Goal: Navigation & Orientation: Find specific page/section

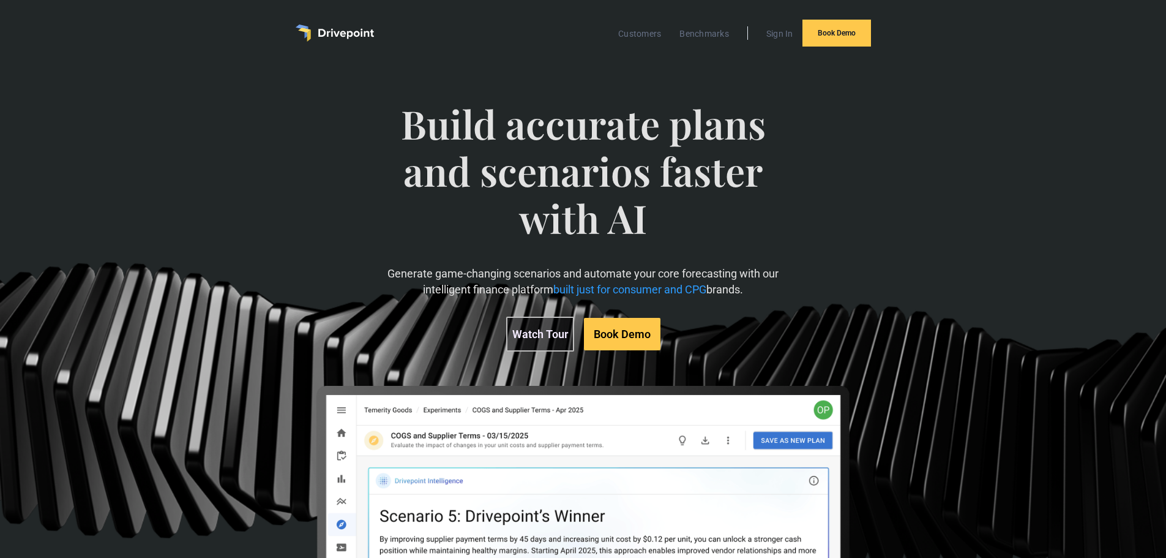
click at [343, 39] on img "home" at bounding box center [335, 32] width 78 height 17
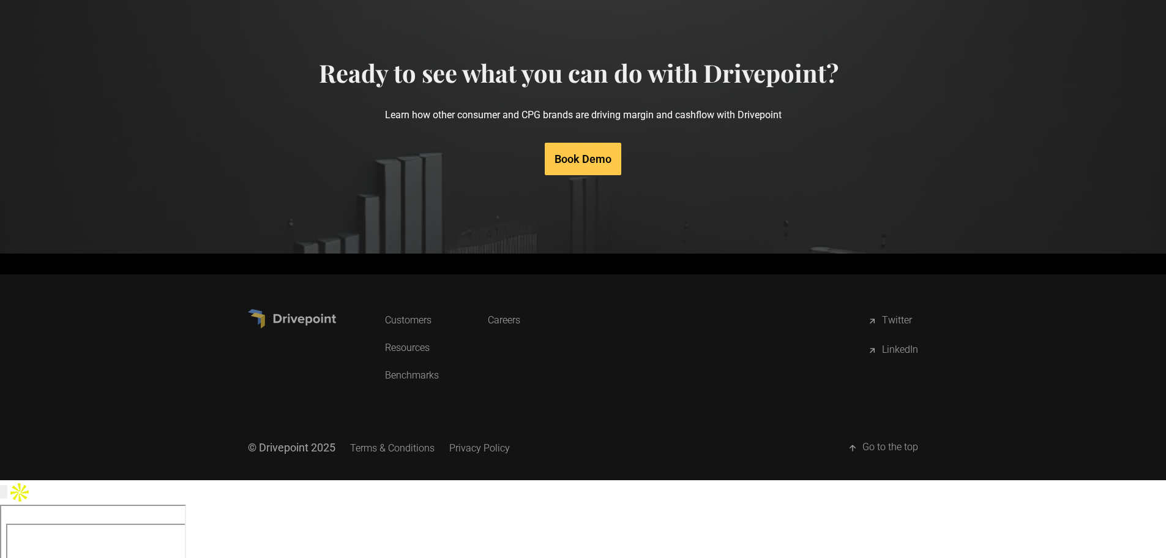
scroll to position [5846, 0]
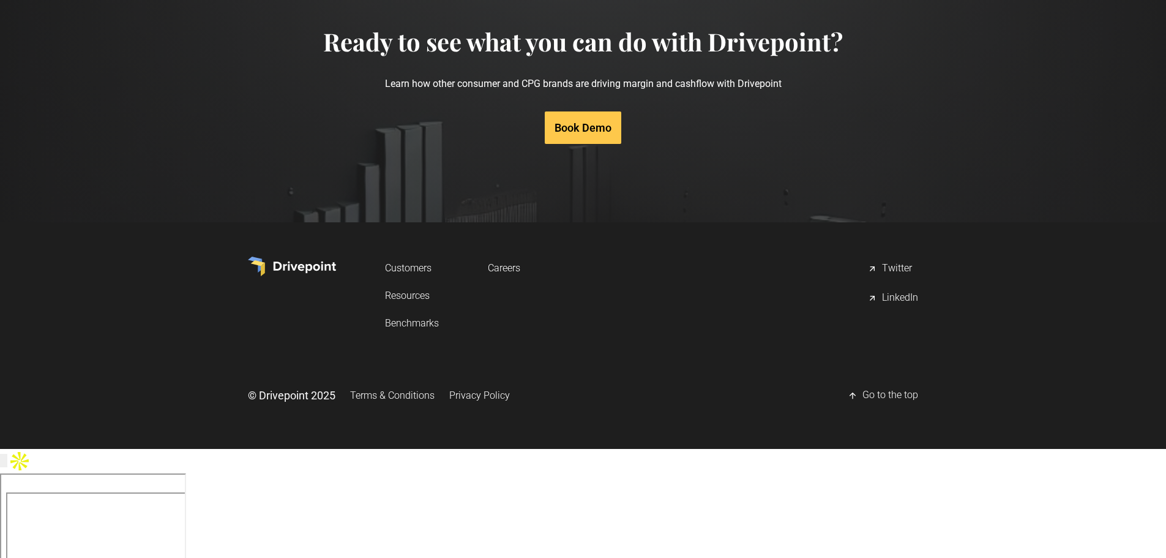
click at [413, 279] on link "Customers" at bounding box center [412, 267] width 54 height 23
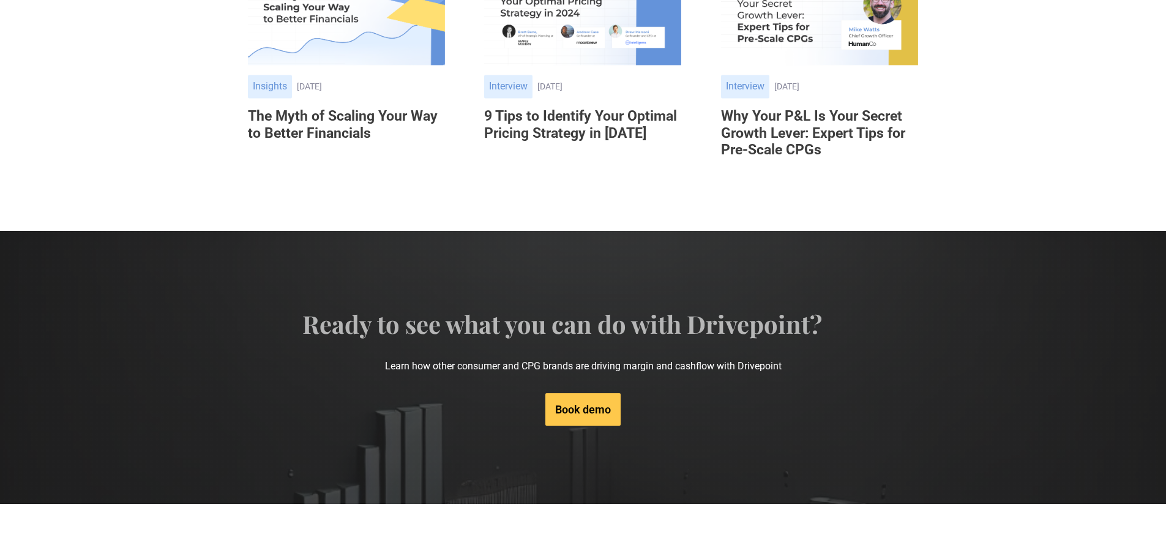
scroll to position [3965, 0]
